Goal: Find specific page/section: Find specific page/section

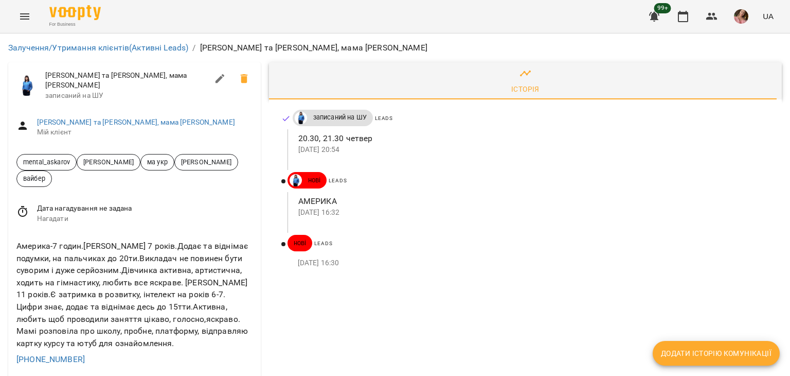
scroll to position [51, 0]
drag, startPoint x: 87, startPoint y: 303, endPoint x: 0, endPoint y: 293, distance: 87.5
copy link "[PHONE_NUMBER]"
drag, startPoint x: 294, startPoint y: 273, endPoint x: 305, endPoint y: 274, distance: 10.3
